Goal: Task Accomplishment & Management: Complete application form

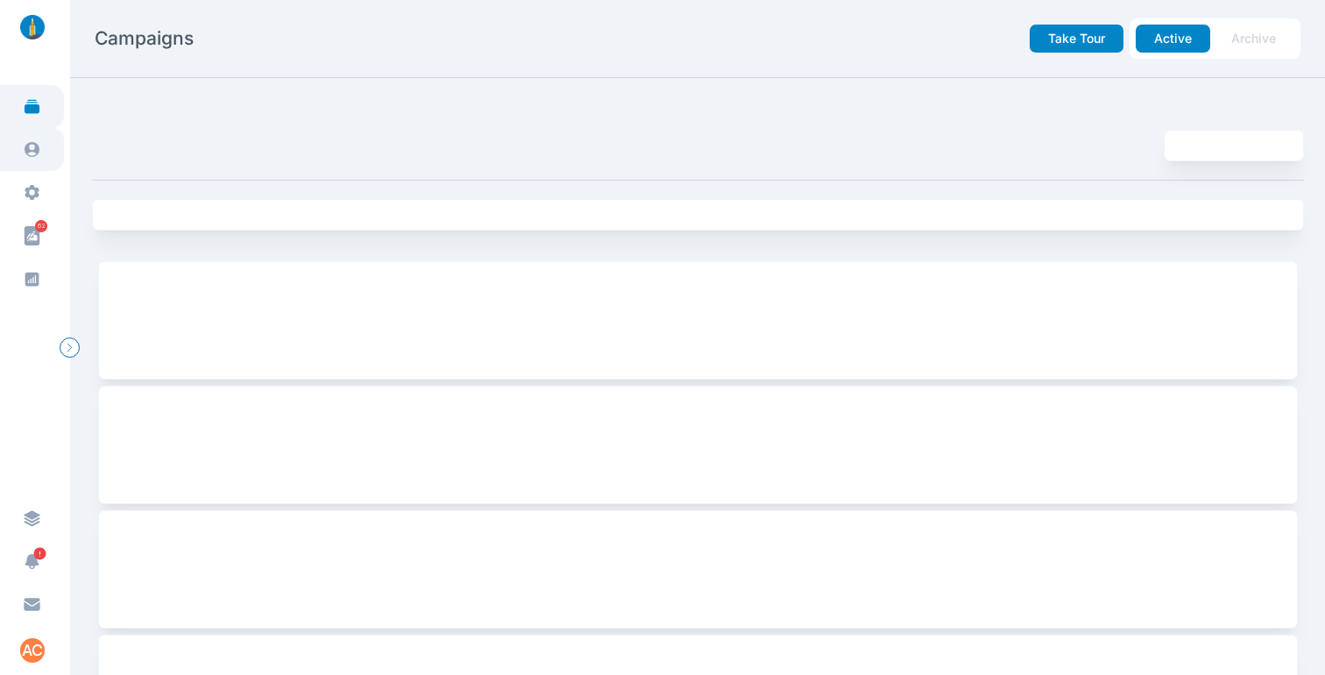
click at [30, 145] on icon at bounding box center [32, 149] width 18 height 18
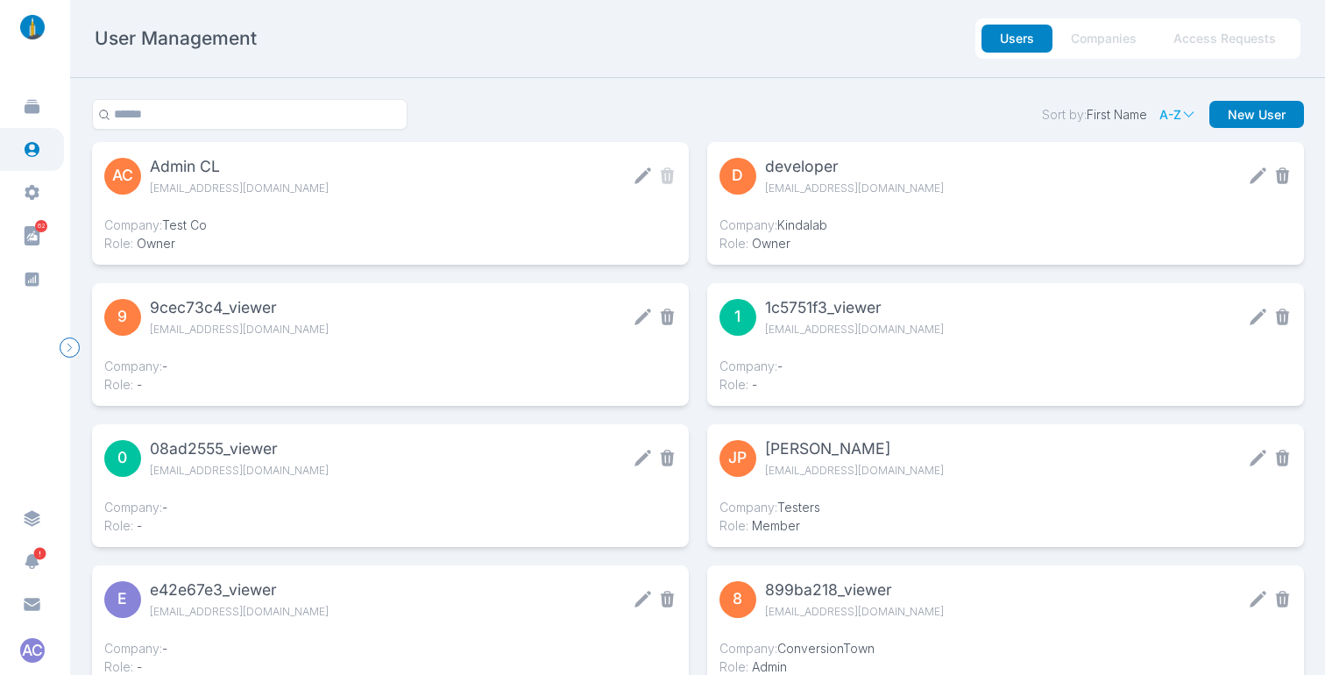
click at [1209, 37] on button "Access Requests" at bounding box center [1224, 39] width 139 height 28
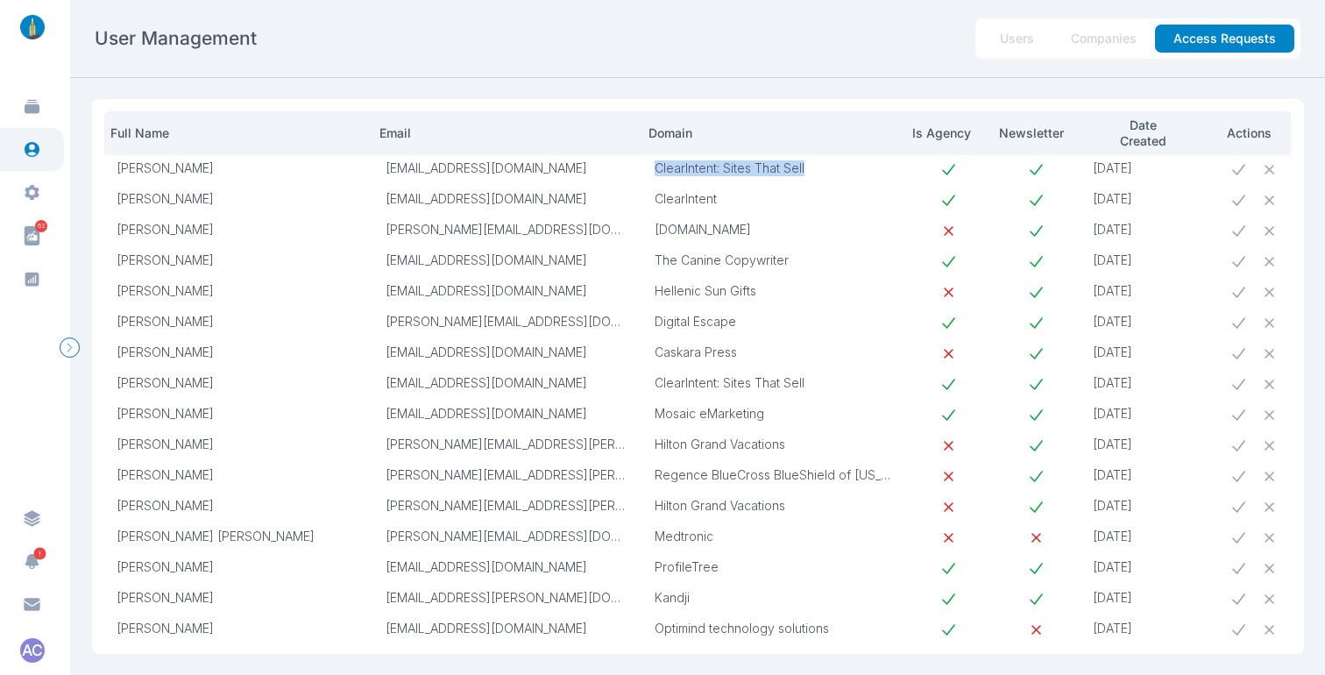
drag, startPoint x: 753, startPoint y: 167, endPoint x: 655, endPoint y: 167, distance: 97.3
click at [655, 167] on p "ClearIntent: Sites That Sell" at bounding box center [774, 168] width 238 height 16
drag, startPoint x: 508, startPoint y: 205, endPoint x: 384, endPoint y: 200, distance: 124.5
click at [384, 200] on td "[EMAIL_ADDRESS][DOMAIN_NAME]" at bounding box center [507, 200] width 269 height 31
copy p "[EMAIL_ADDRESS][DOMAIN_NAME]"
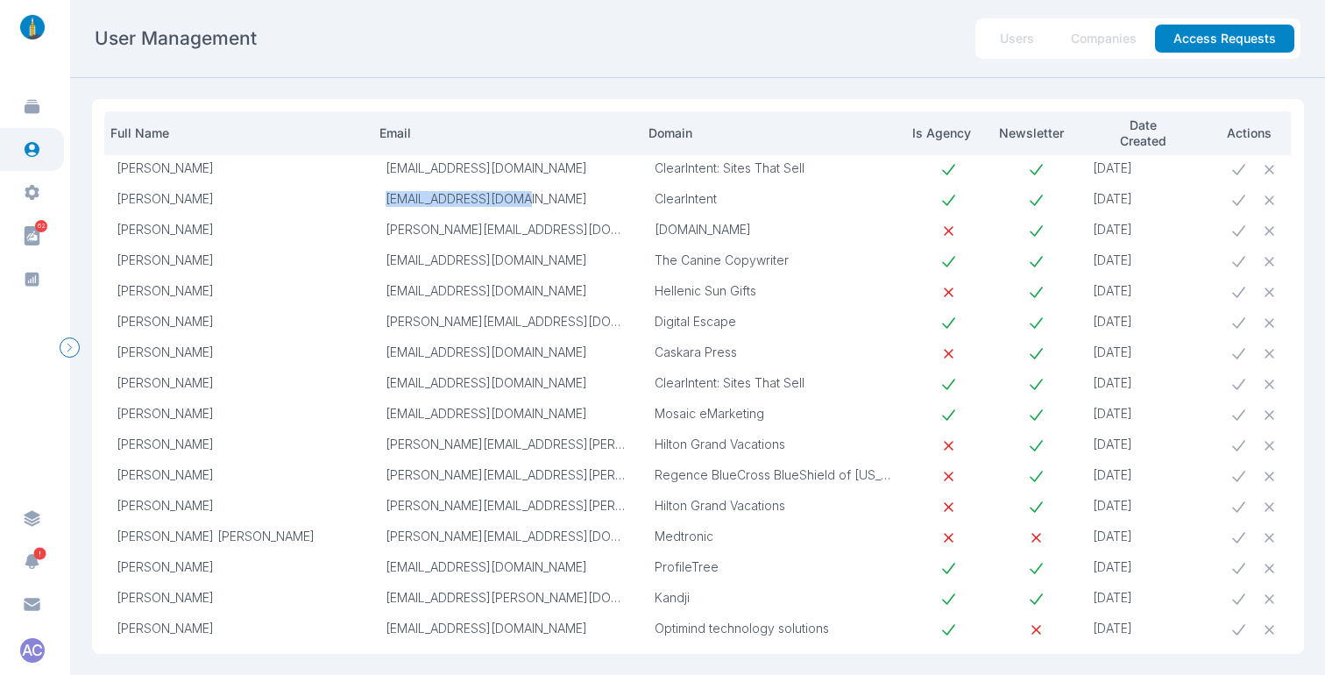
click at [1240, 168] on icon at bounding box center [1238, 169] width 13 height 11
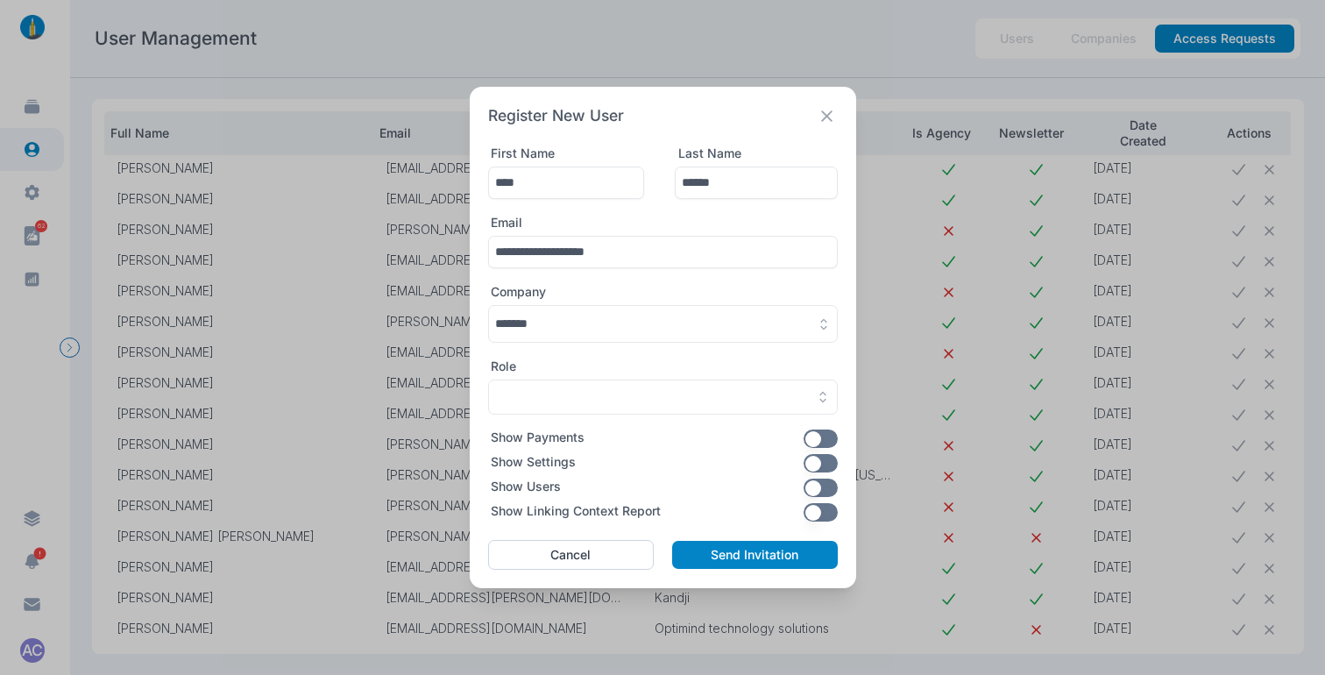
click at [601, 319] on button "button" at bounding box center [663, 324] width 350 height 38
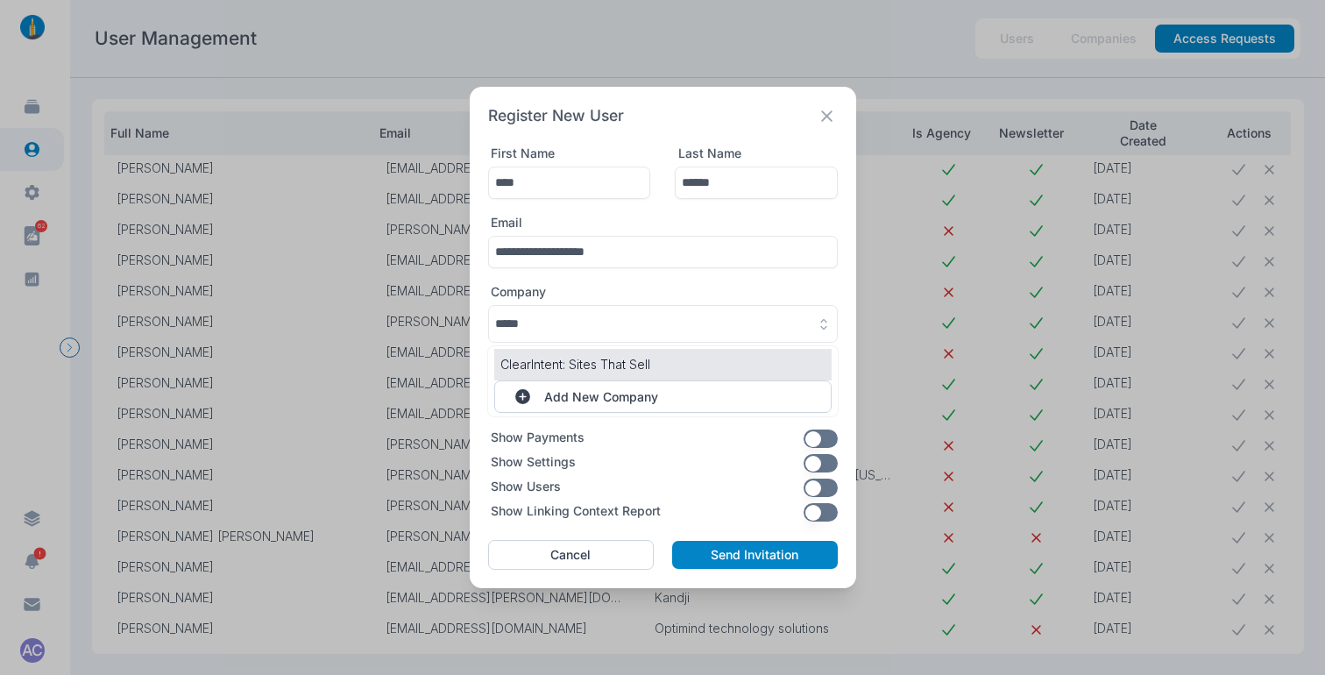
click at [643, 361] on p "ClearIntent: Sites That Sell" at bounding box center [662, 364] width 325 height 18
type input "**********"
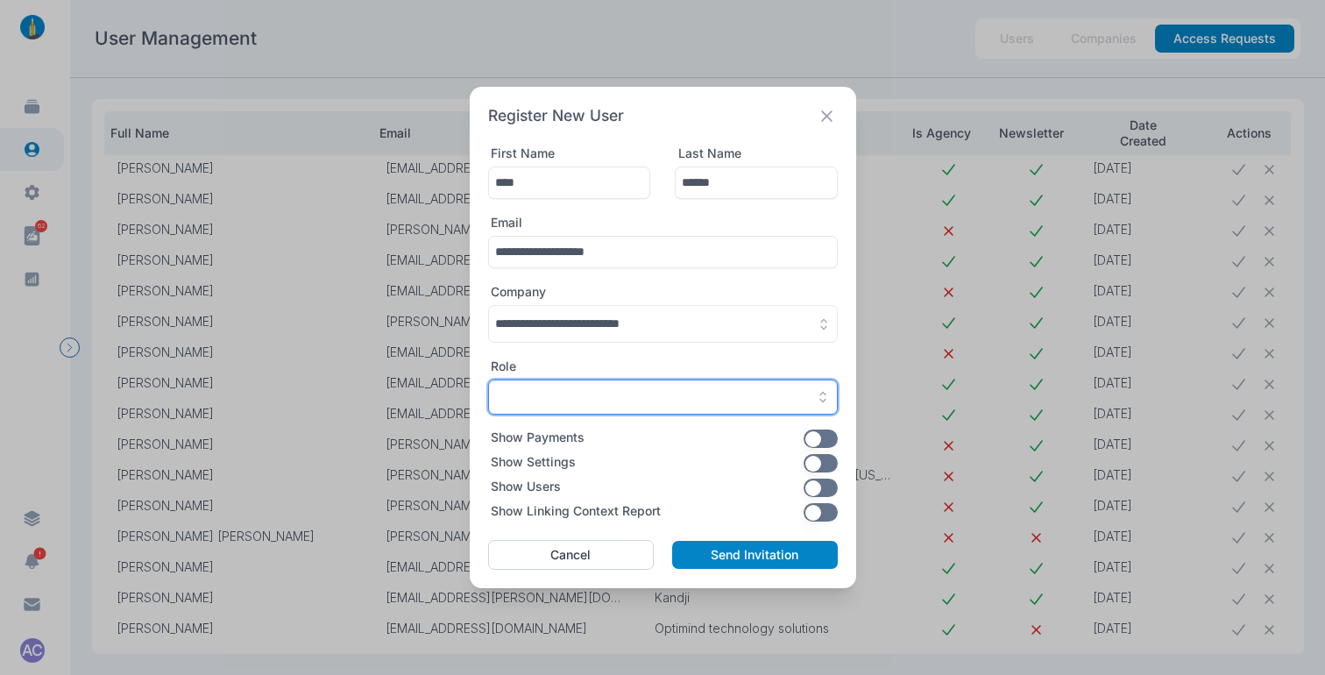
click at [618, 395] on div "button" at bounding box center [663, 397] width 336 height 16
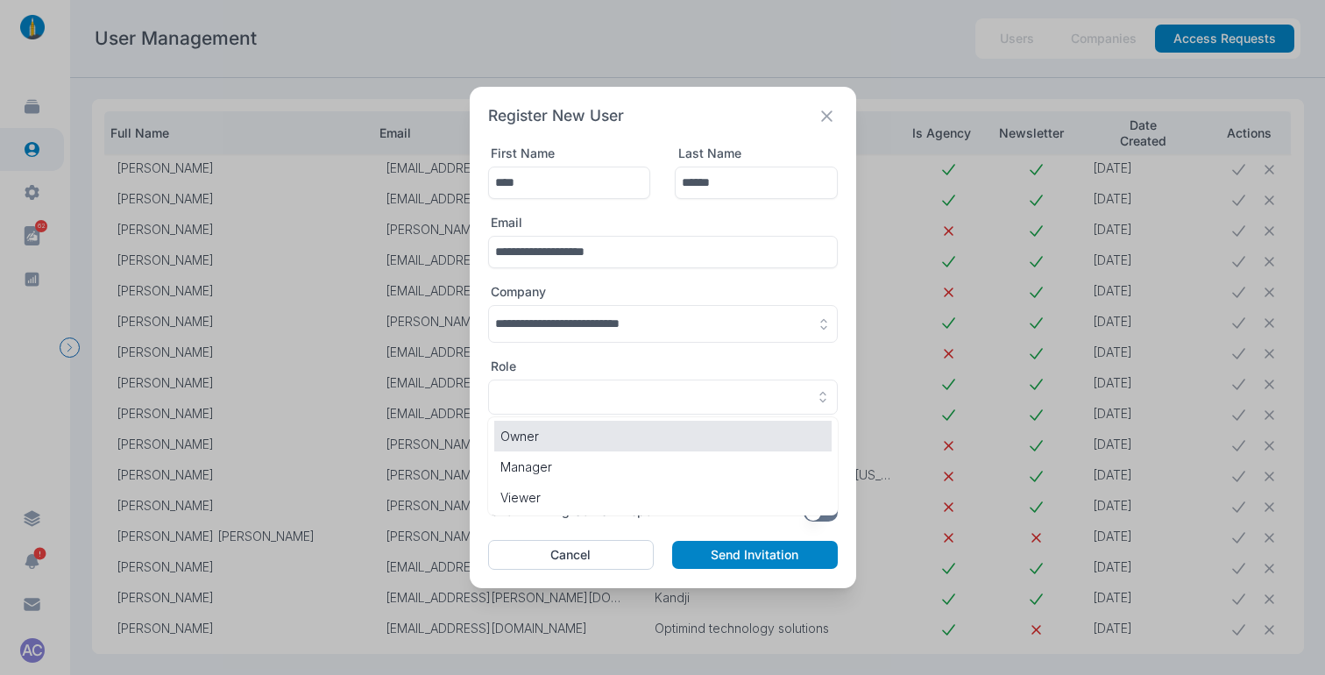
click at [588, 436] on p "Owner" at bounding box center [662, 436] width 325 height 18
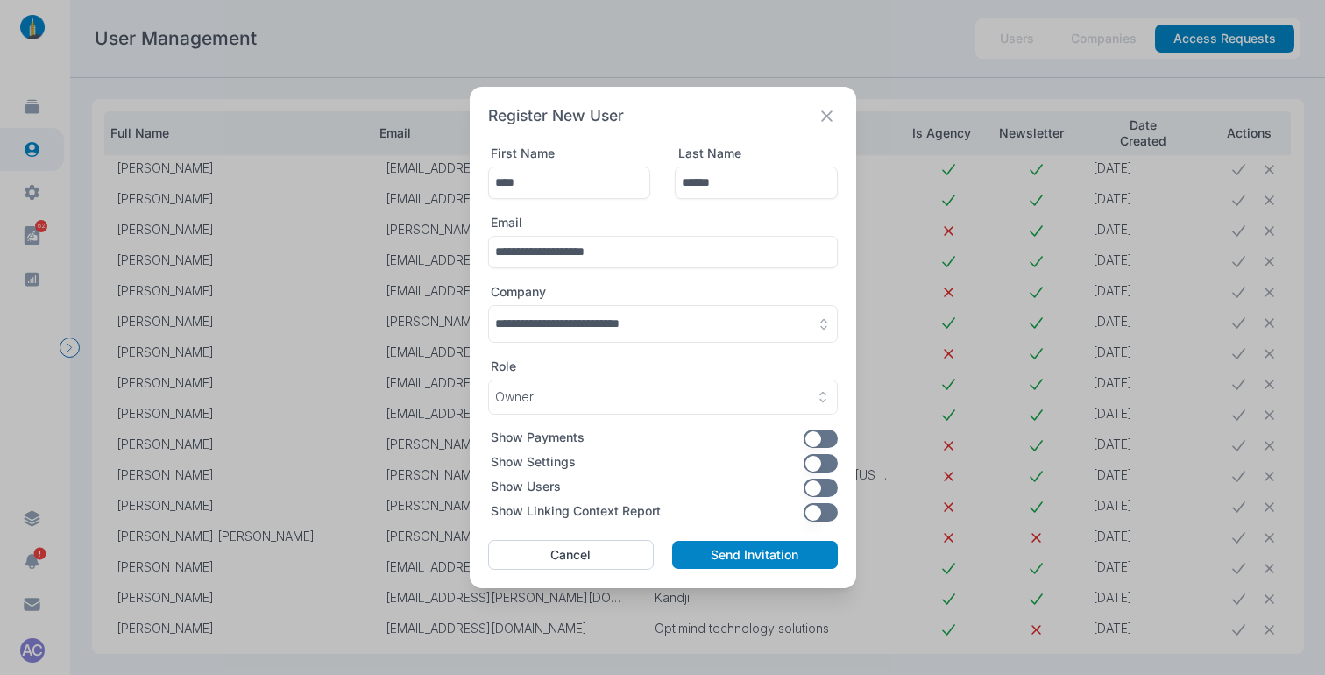
click at [820, 461] on button "button" at bounding box center [820, 463] width 34 height 18
click at [817, 517] on button "button" at bounding box center [820, 512] width 34 height 18
click at [735, 550] on button "Send Invitation" at bounding box center [754, 555] width 165 height 28
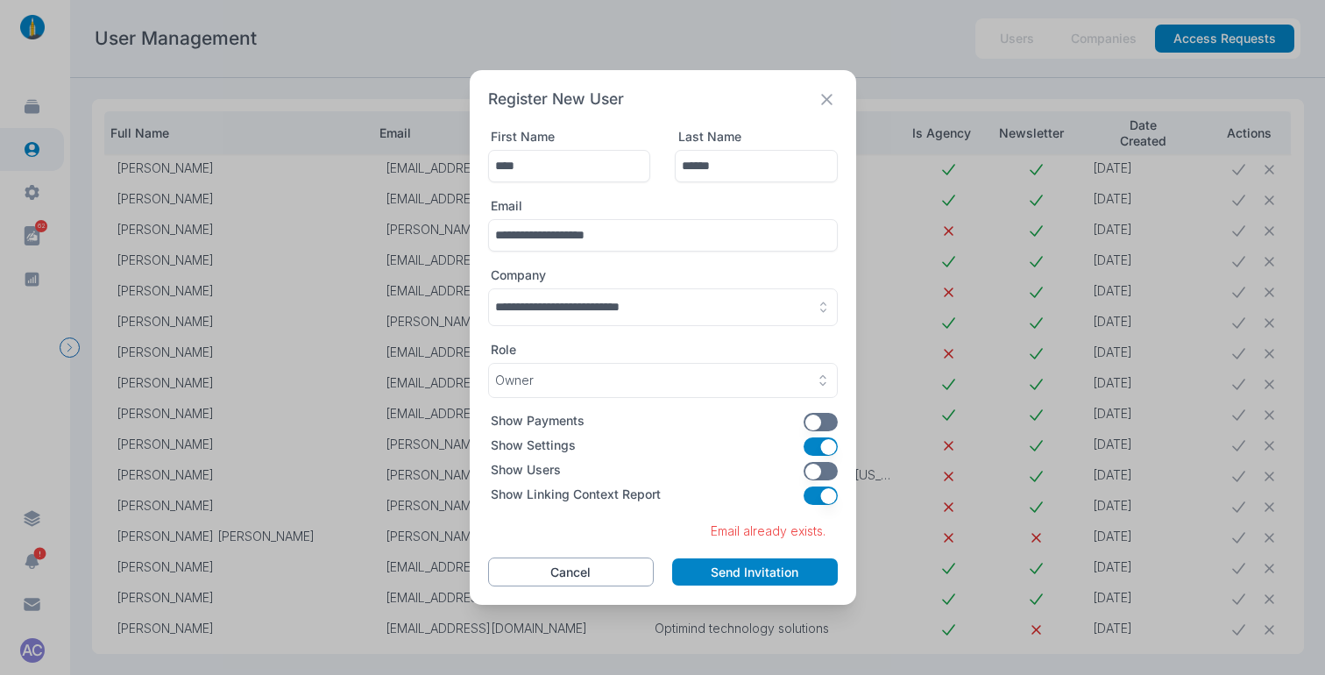
click at [565, 565] on button "Cancel" at bounding box center [571, 572] width 166 height 30
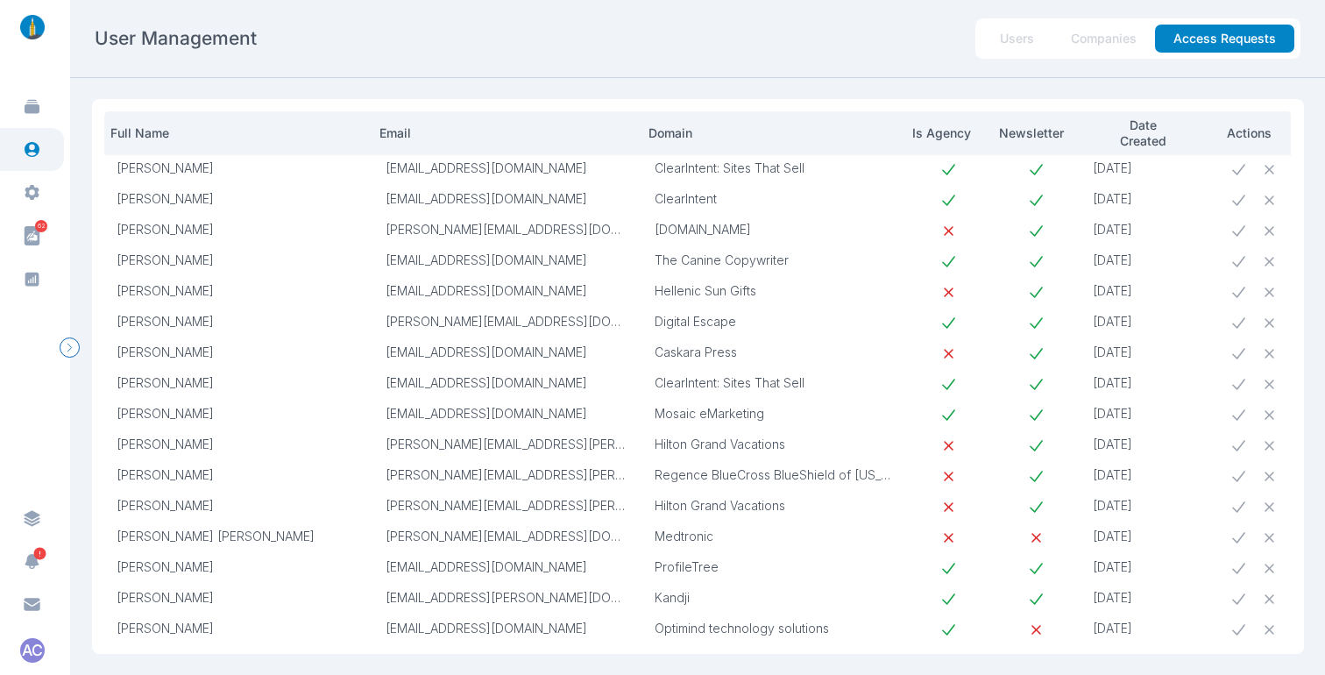
click at [1025, 35] on button "Users" at bounding box center [1016, 39] width 71 height 28
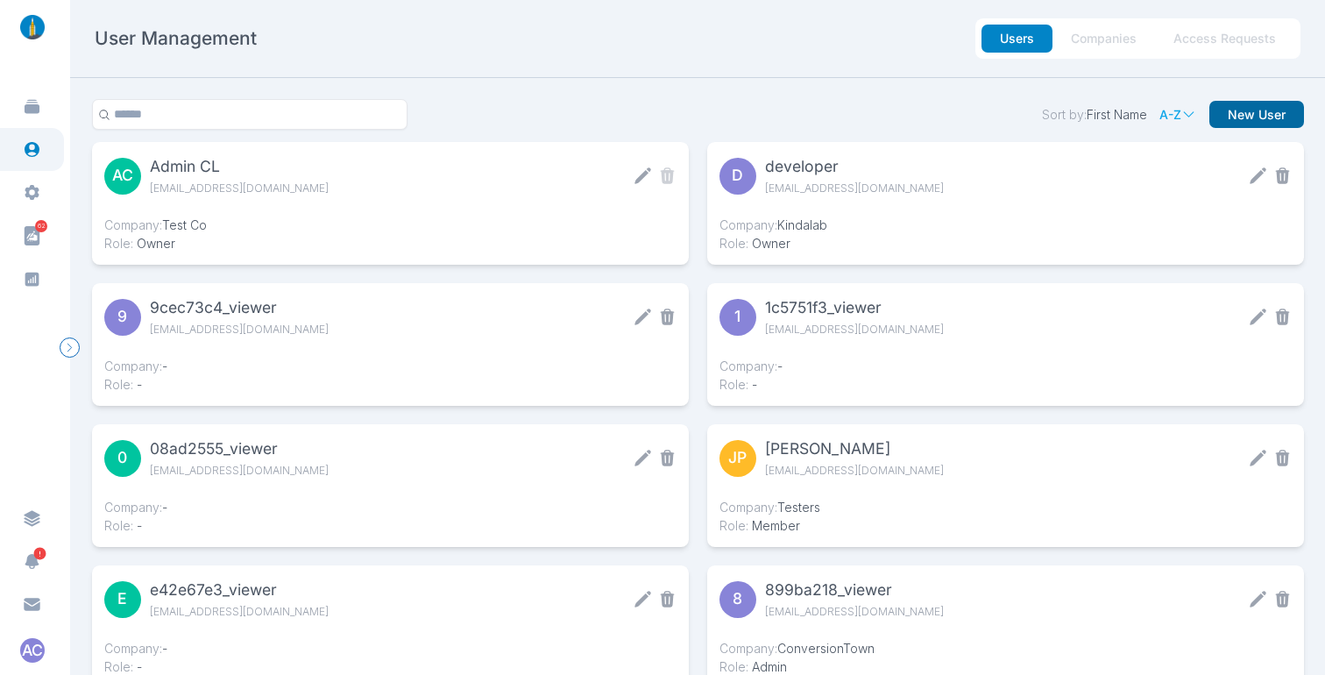
click at [1228, 119] on button "New User" at bounding box center [1256, 115] width 95 height 28
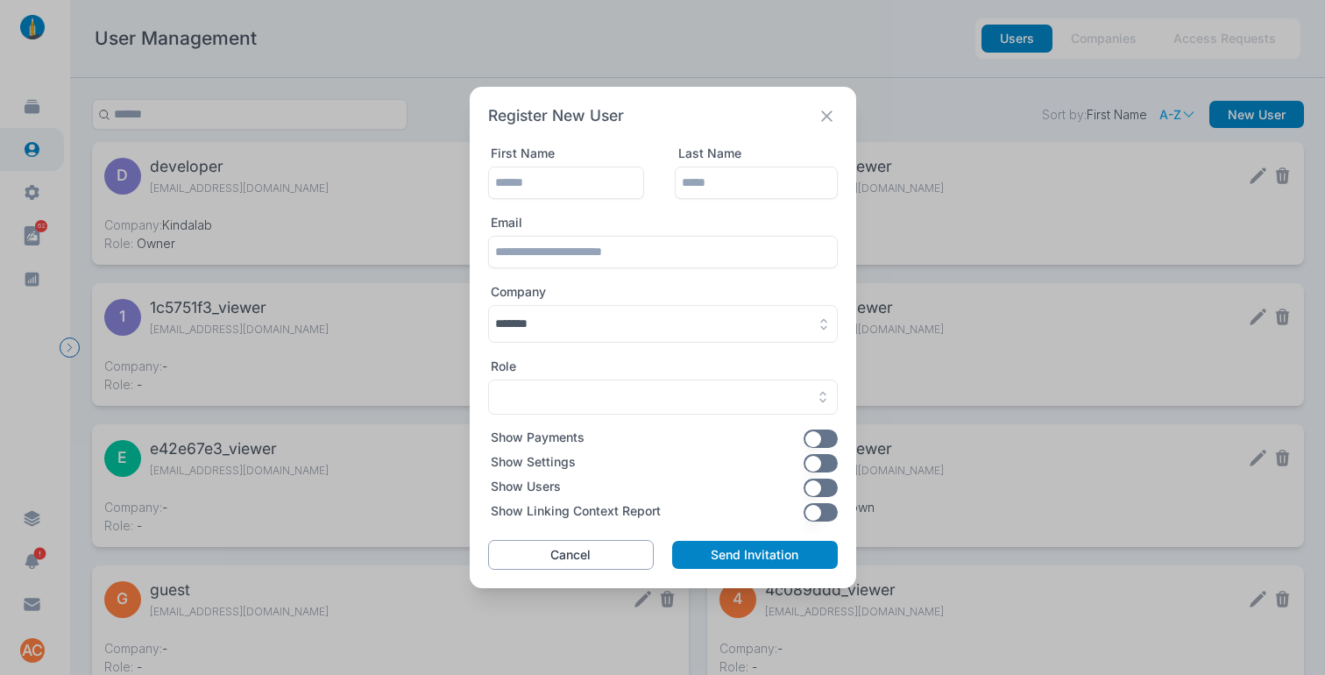
click at [629, 550] on button "Cancel" at bounding box center [571, 555] width 166 height 30
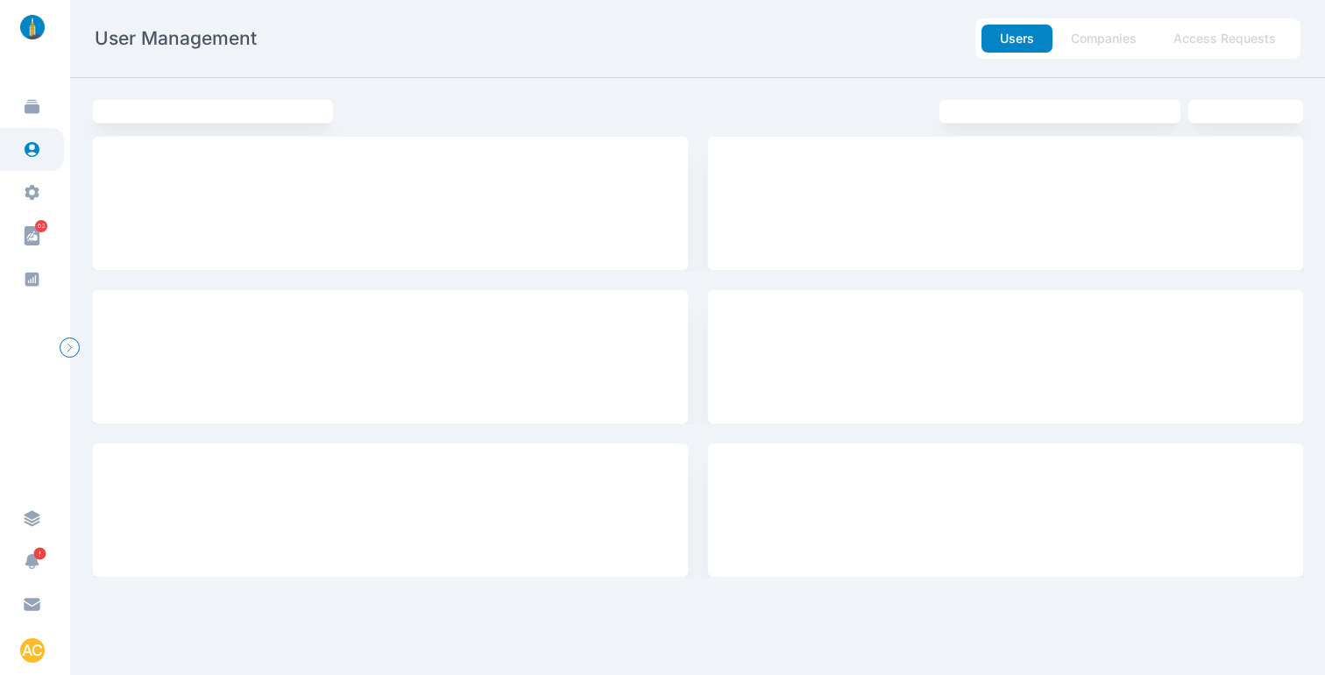
click at [551, 56] on div "User Management Users Companies Access Requests" at bounding box center [698, 38] width 1206 height 40
